Goal: Find contact information: Find contact information

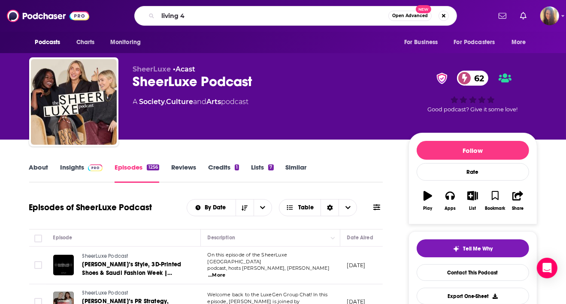
type input "living 4d"
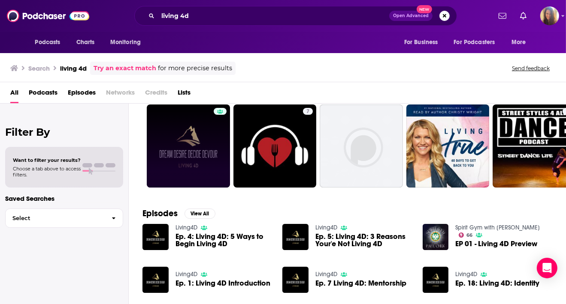
scroll to position [25, 0]
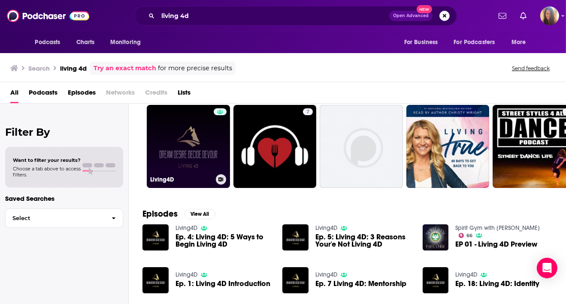
click at [187, 158] on link "Living4D" at bounding box center [188, 146] width 83 height 83
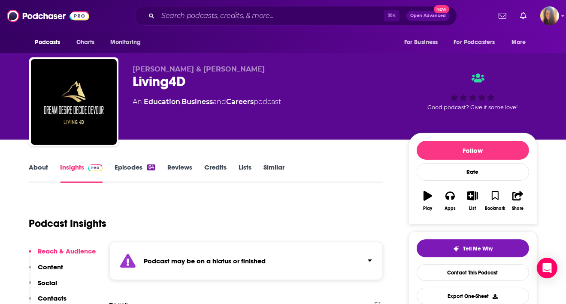
click at [40, 169] on link "About" at bounding box center [38, 173] width 19 height 20
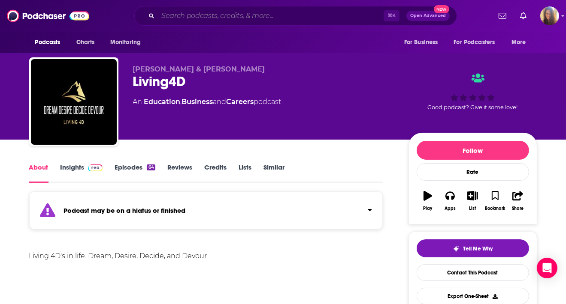
click at [215, 16] on input "Search podcasts, credits, & more..." at bounding box center [271, 16] width 226 height 14
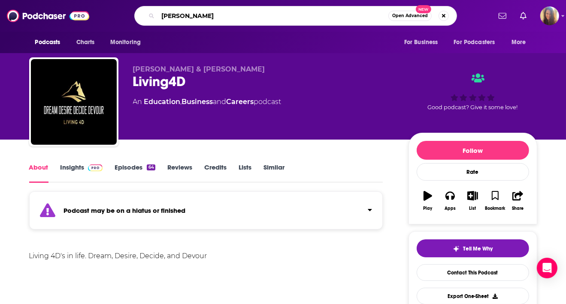
type input "[PERSON_NAME]"
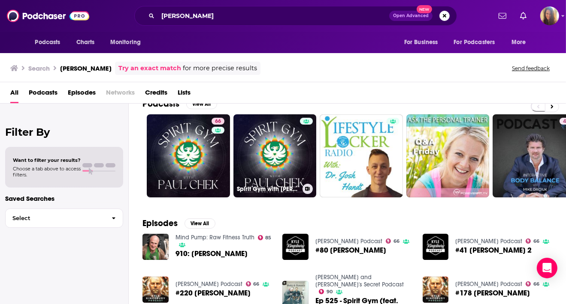
scroll to position [15, 0]
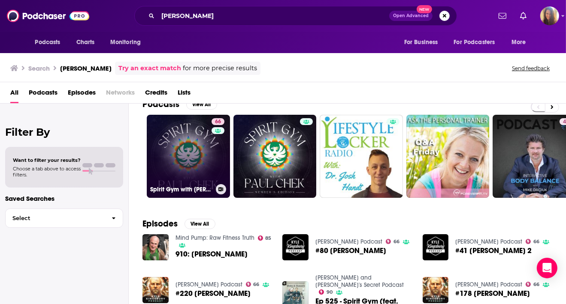
click at [211, 148] on div "66" at bounding box center [218, 151] width 15 height 66
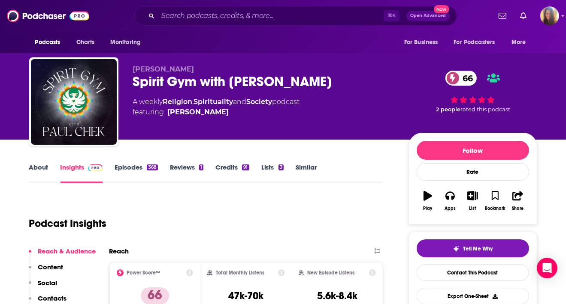
click at [35, 169] on link "About" at bounding box center [38, 173] width 19 height 20
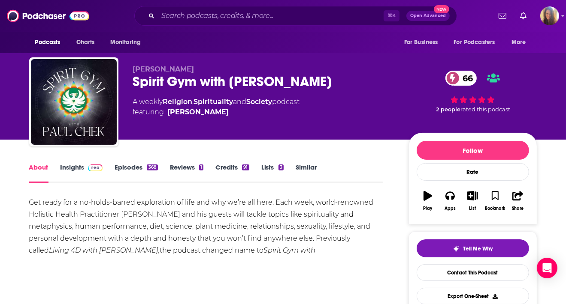
click at [81, 168] on link "Insights" at bounding box center [81, 173] width 42 height 20
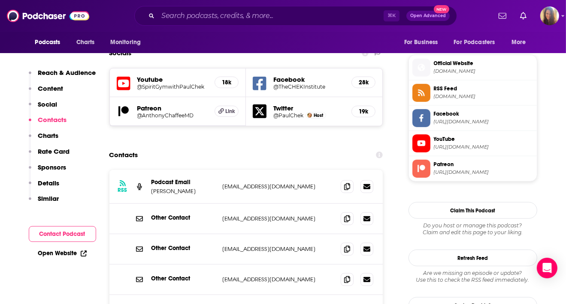
scroll to position [750, 0]
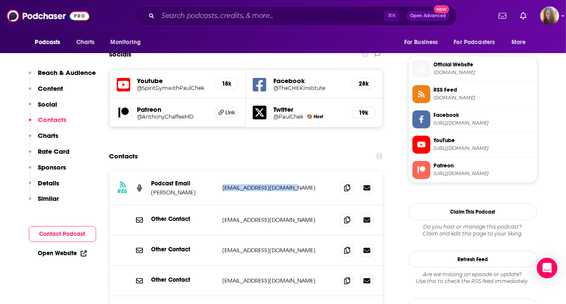
drag, startPoint x: 222, startPoint y: 135, endPoint x: 306, endPoint y: 141, distance: 84.3
click at [306, 172] on div "RSS Podcast Email [PERSON_NAME] [EMAIL_ADDRESS][DOMAIN_NAME] [EMAIL_ADDRESS][DO…" at bounding box center [246, 189] width 274 height 34
copy p "[EMAIL_ADDRESS][DOMAIN_NAME]"
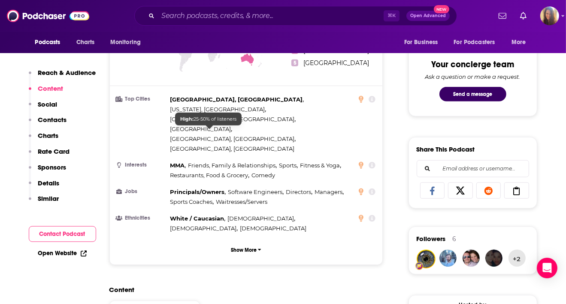
scroll to position [0, 0]
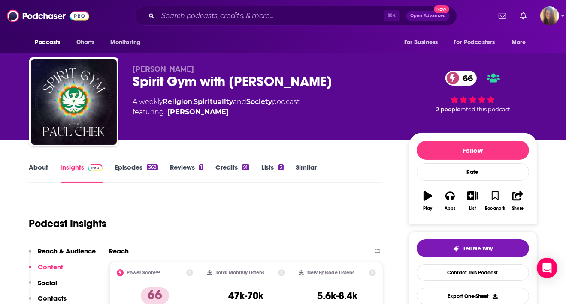
click at [127, 167] on link "Episodes 368" at bounding box center [135, 173] width 43 height 20
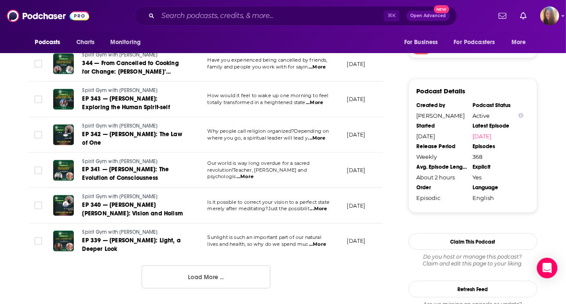
scroll to position [857, 0]
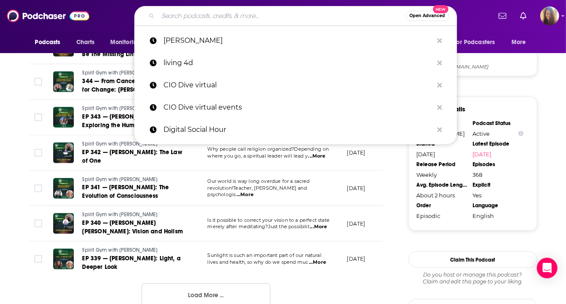
click at [223, 17] on input "Search podcasts, credits, & more..." at bounding box center [281, 16] width 247 height 14
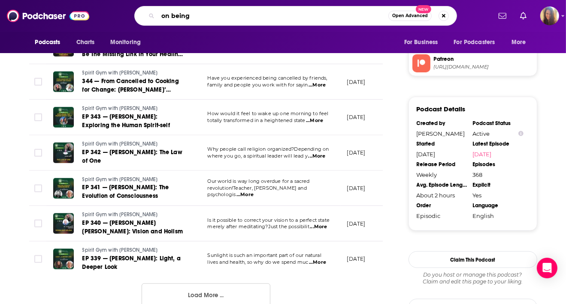
type input "on being"
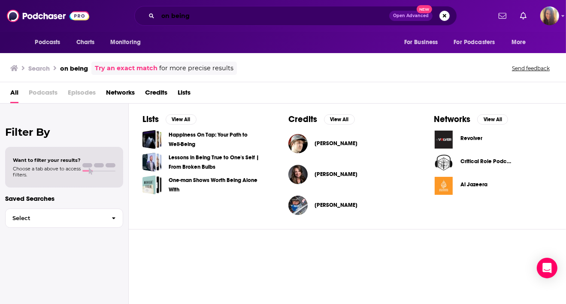
click at [197, 15] on input "on being" at bounding box center [273, 16] width 231 height 14
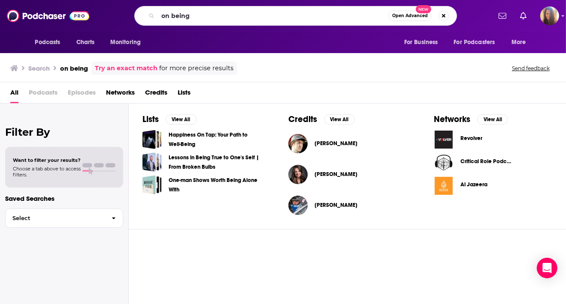
click at [50, 91] on span "Podcasts" at bounding box center [43, 95] width 29 height 18
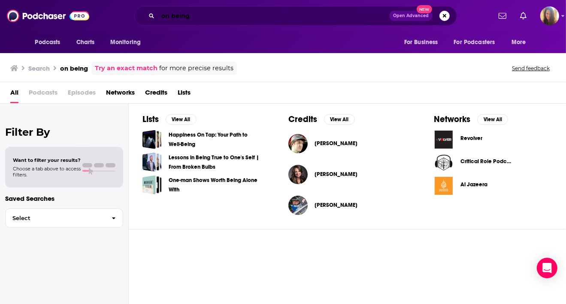
click at [202, 16] on input "on being" at bounding box center [273, 16] width 231 height 14
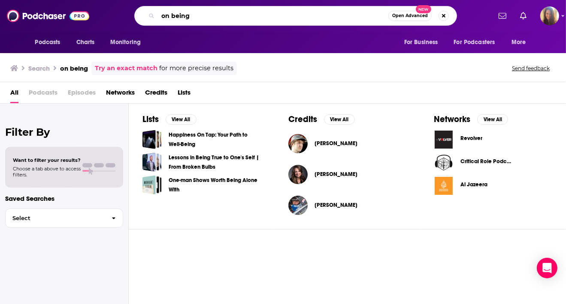
click at [202, 16] on input "on being" at bounding box center [273, 16] width 230 height 14
type input "[PERSON_NAME]"
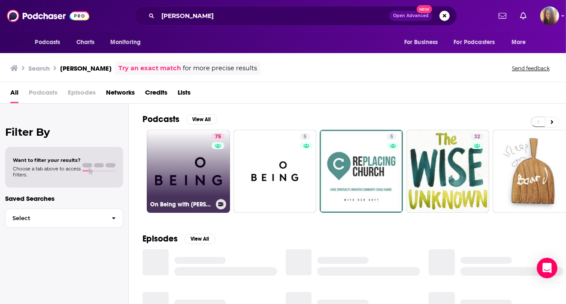
click at [170, 168] on link "75 On Being with [PERSON_NAME]" at bounding box center [188, 171] width 83 height 83
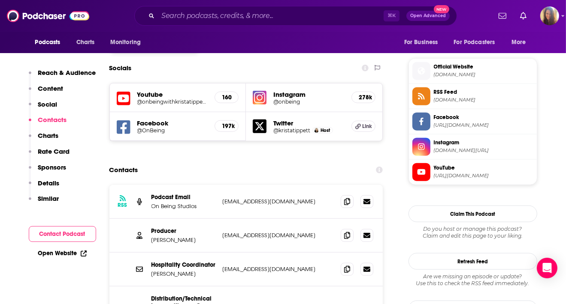
scroll to position [788, 0]
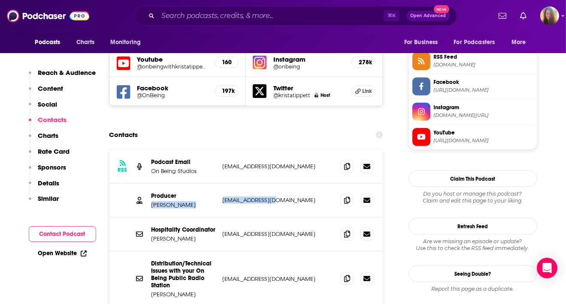
drag, startPoint x: 216, startPoint y: 139, endPoint x: 290, endPoint y: 140, distance: 73.8
click at [290, 184] on div "Producer [PERSON_NAME] [PERSON_NAME][EMAIL_ADDRESS][DOMAIN_NAME] [EMAIL_ADDRESS…" at bounding box center [246, 201] width 274 height 34
click at [290, 197] on p "[EMAIL_ADDRESS][DOMAIN_NAME]" at bounding box center [278, 200] width 111 height 7
drag, startPoint x: 273, startPoint y: 140, endPoint x: 220, endPoint y: 140, distance: 52.7
click at [220, 184] on div "Producer [PERSON_NAME] [PERSON_NAME][EMAIL_ADDRESS][DOMAIN_NAME] [EMAIL_ADDRESS…" at bounding box center [246, 201] width 274 height 34
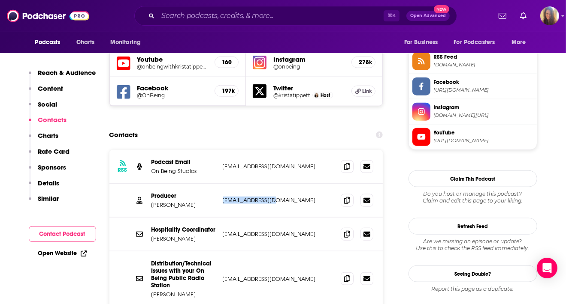
copy p "[EMAIL_ADDRESS][DOMAIN_NAME]"
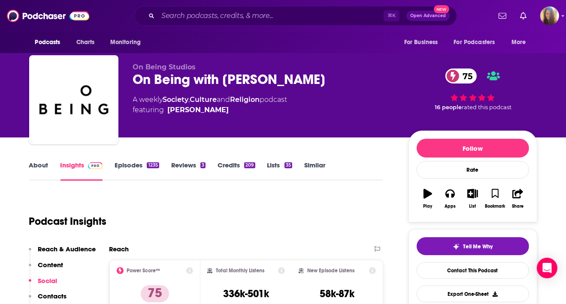
scroll to position [0, 0]
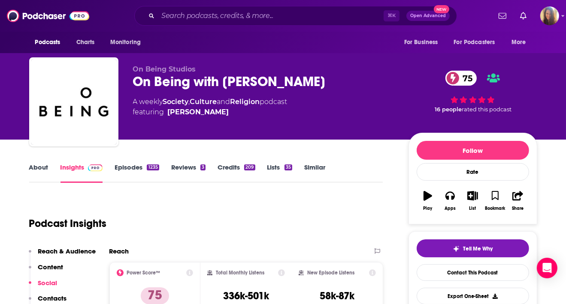
click at [141, 169] on link "Episodes 1235" at bounding box center [136, 173] width 44 height 20
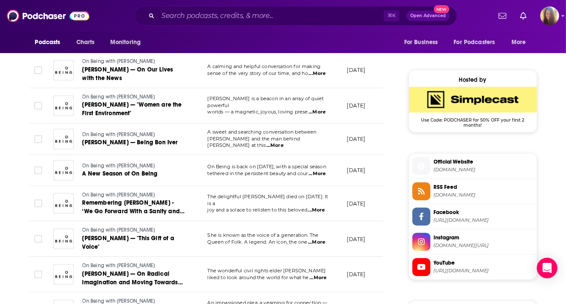
scroll to position [660, 0]
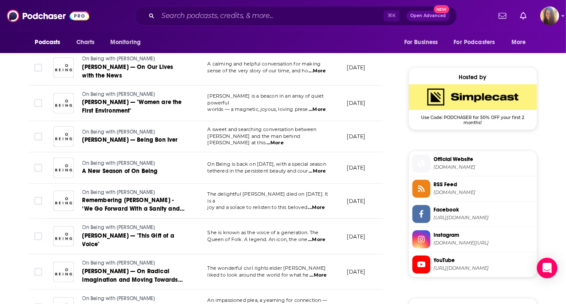
click at [452, 185] on span "RSS Feed" at bounding box center [483, 185] width 99 height 8
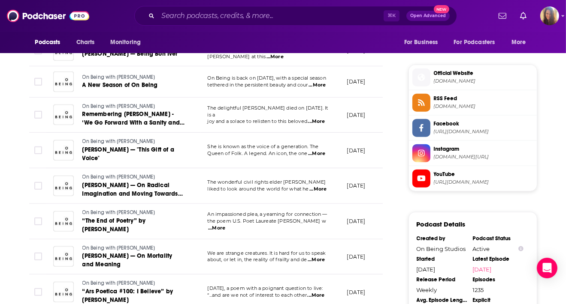
scroll to position [746, 0]
click at [454, 175] on span "YouTube" at bounding box center [483, 175] width 99 height 8
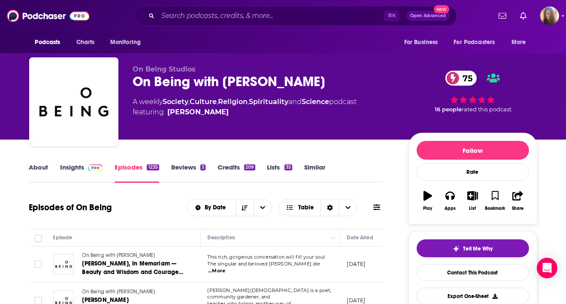
click at [32, 168] on link "About" at bounding box center [38, 173] width 19 height 20
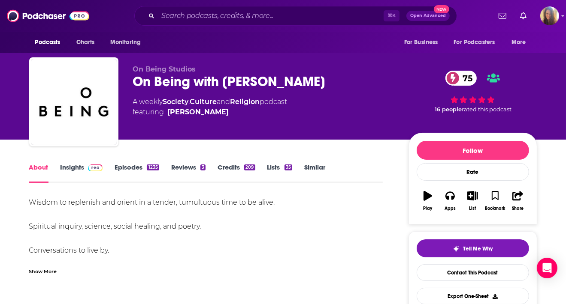
scroll to position [34, 0]
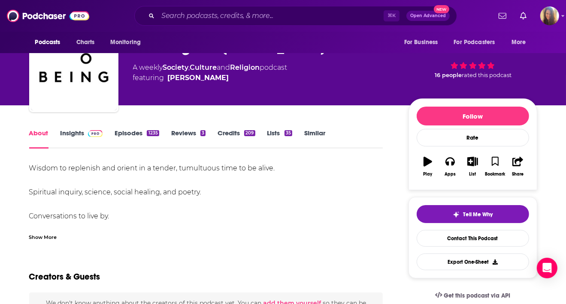
click at [37, 237] on div "Show More" at bounding box center [43, 237] width 28 height 8
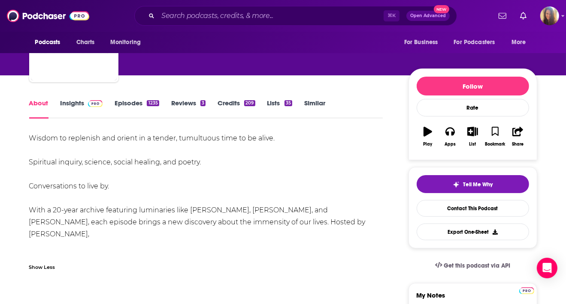
scroll to position [0, 0]
